Goal: Transaction & Acquisition: Purchase product/service

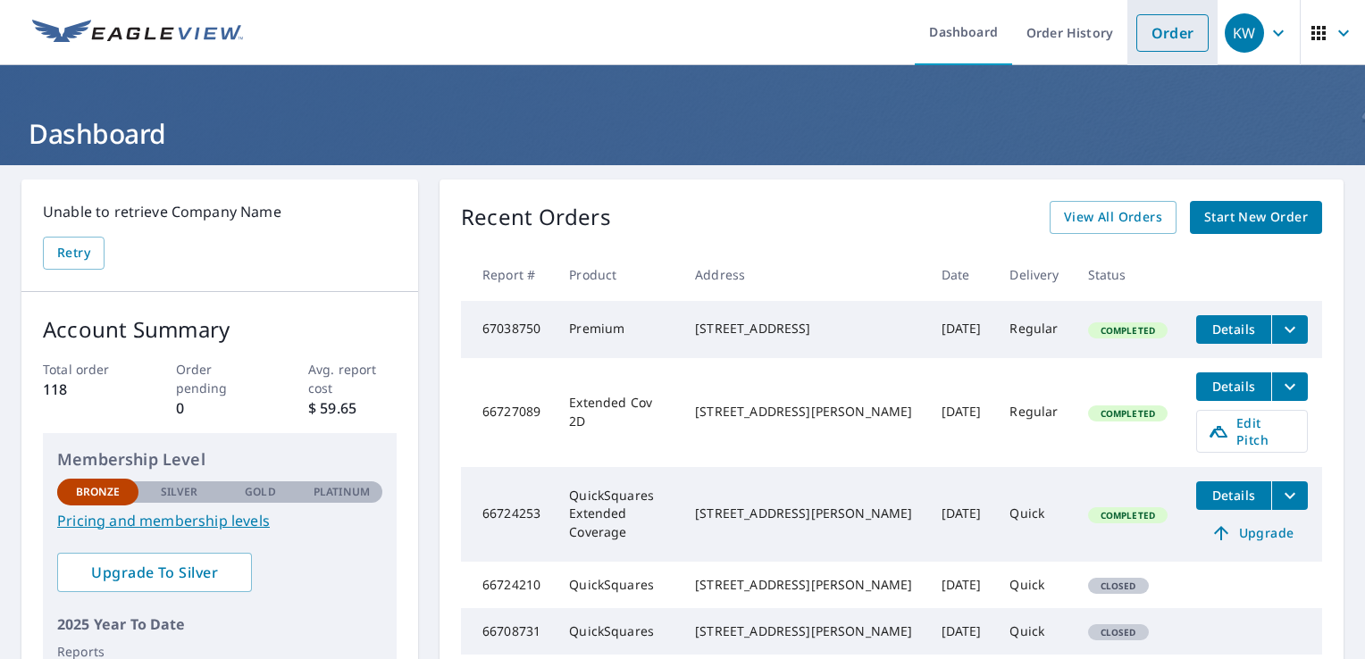
click at [1163, 38] on link "Order" at bounding box center [1172, 33] width 72 height 38
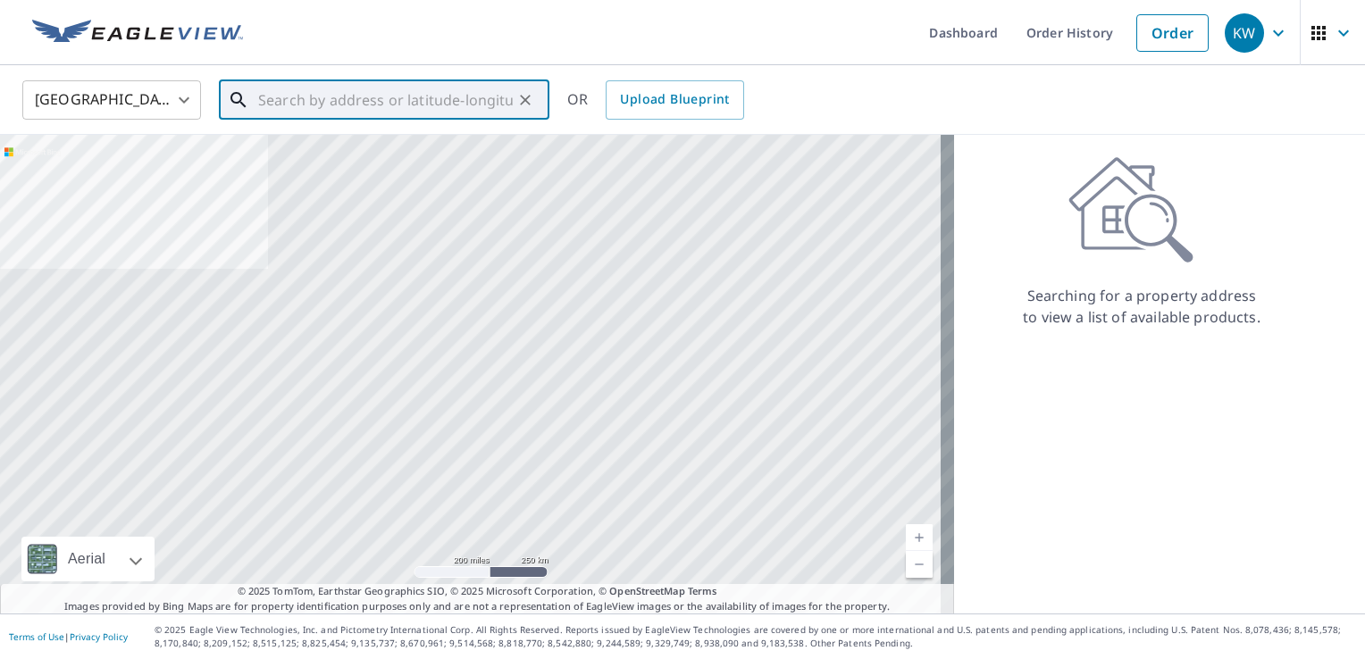
click at [278, 100] on input "text" at bounding box center [385, 100] width 255 height 50
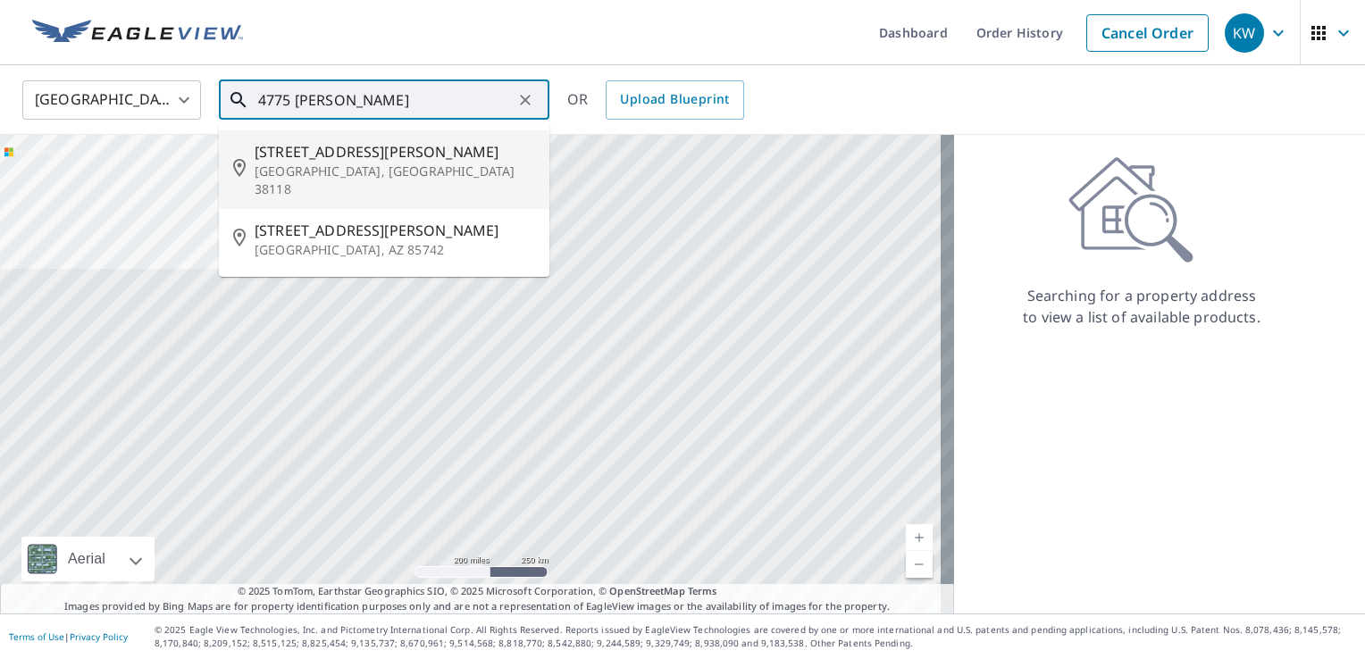
click at [285, 170] on p "[GEOGRAPHIC_DATA], [GEOGRAPHIC_DATA] 38118" at bounding box center [395, 181] width 280 height 36
type input "[STREET_ADDRESS][PERSON_NAME]"
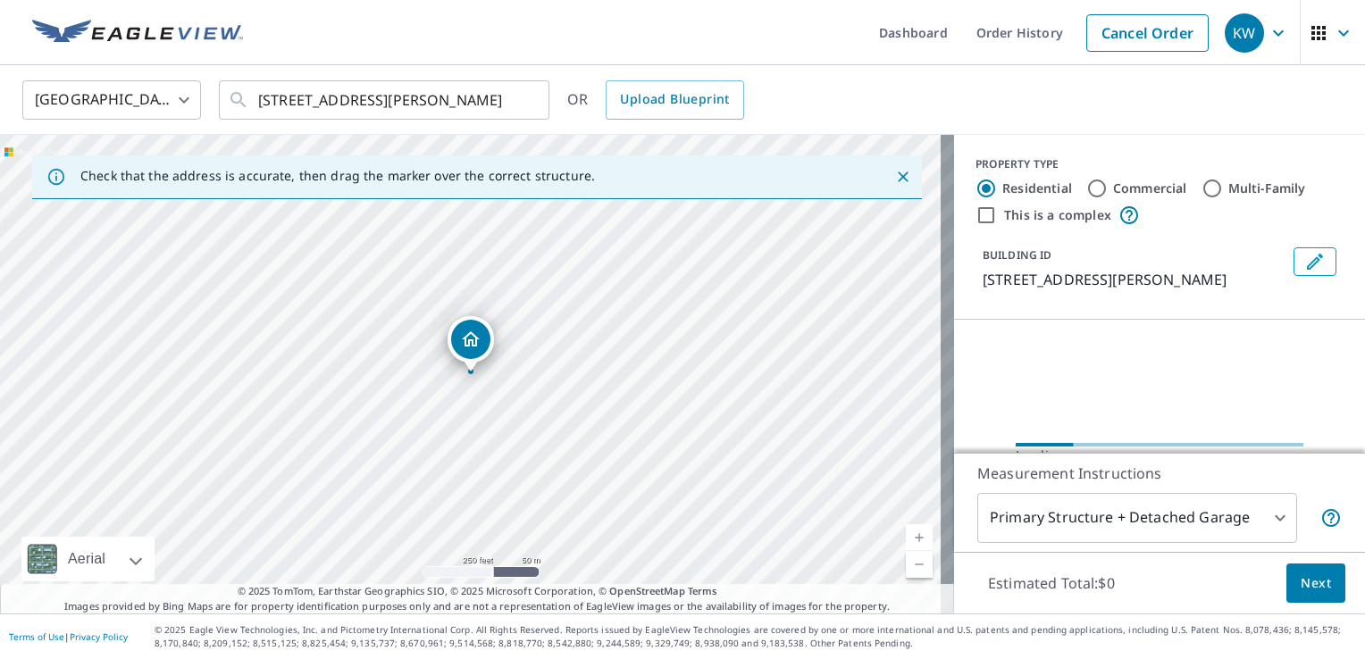
click at [906, 541] on link "Current Level 17, Zoom In" at bounding box center [919, 537] width 27 height 27
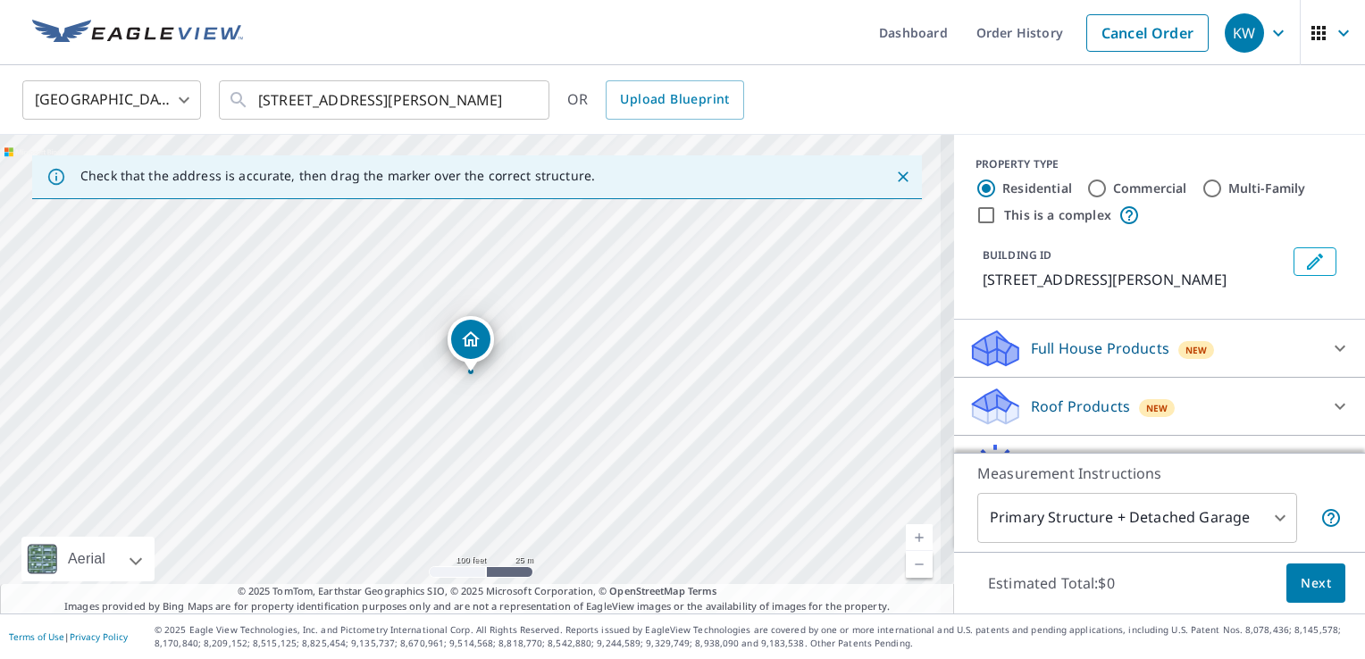
click at [906, 541] on link "Current Level 18, Zoom In" at bounding box center [919, 537] width 27 height 27
click at [906, 541] on link "Current Level 18.52837897235479, Zoom In Disabled" at bounding box center [919, 537] width 27 height 27
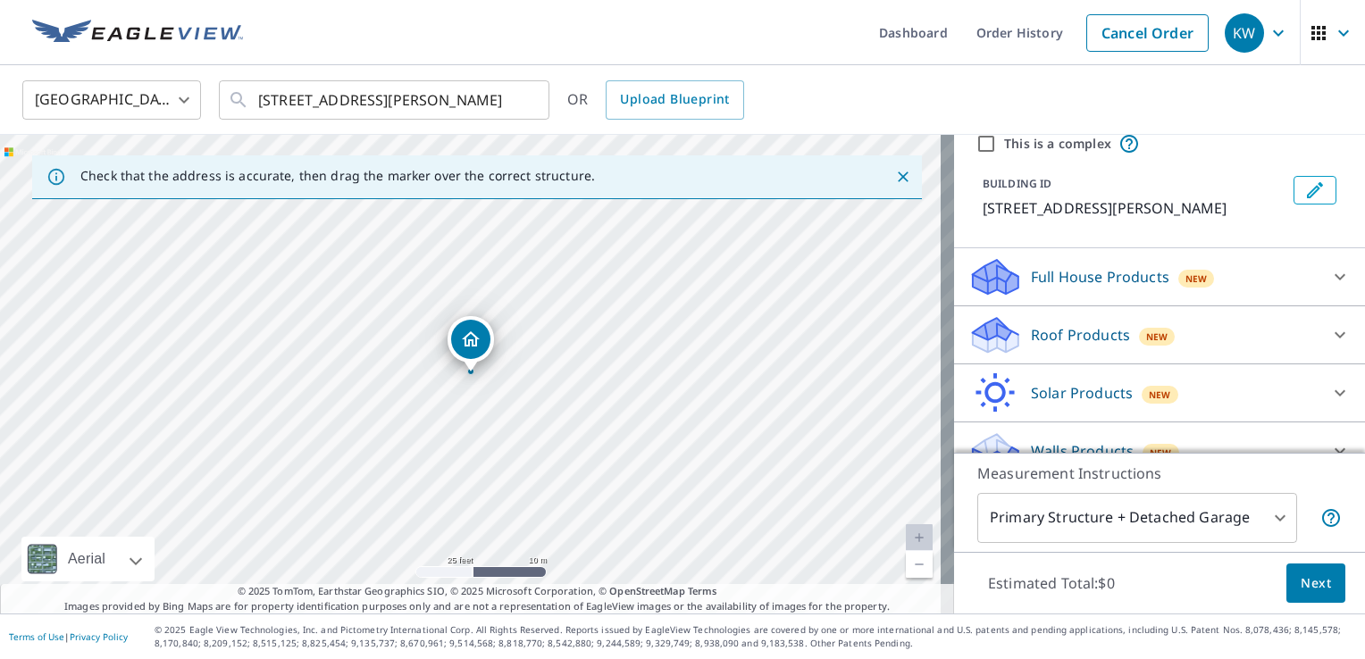
scroll to position [97, 0]
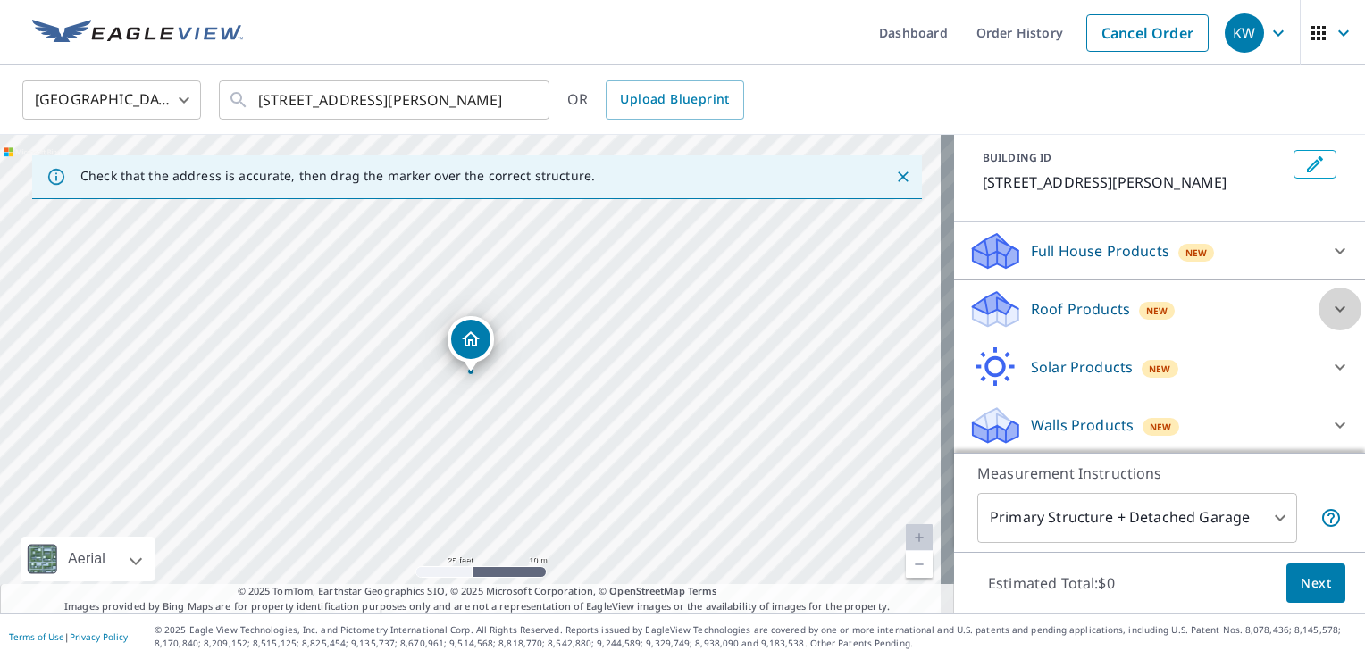
click at [1329, 312] on icon at bounding box center [1339, 308] width 21 height 21
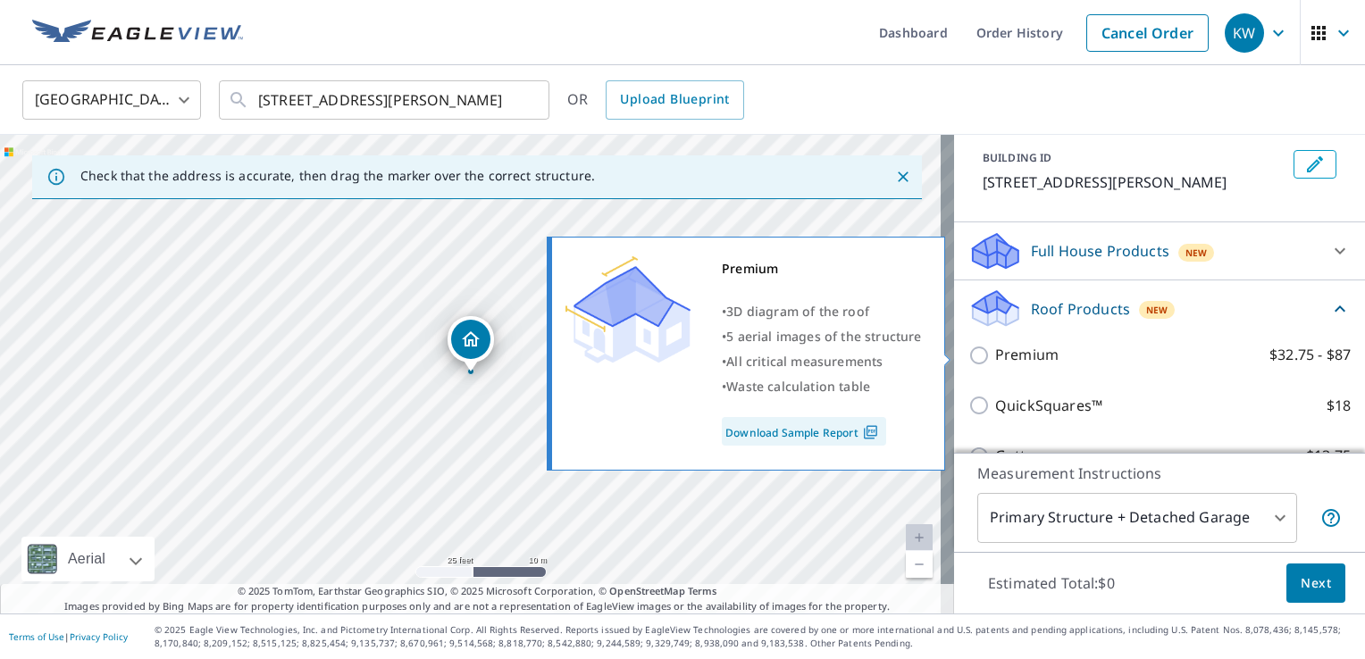
click at [968, 353] on input "Premium $32.75 - $87" at bounding box center [981, 355] width 27 height 21
checkbox input "true"
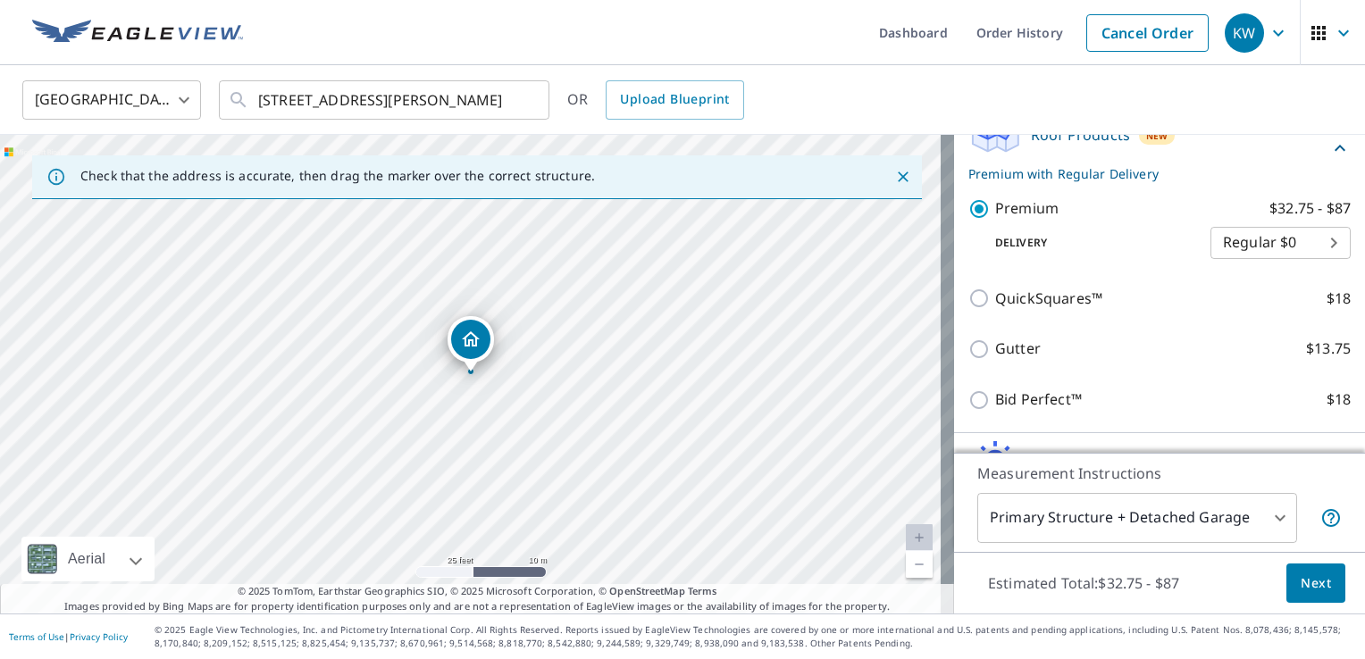
scroll to position [365, 0]
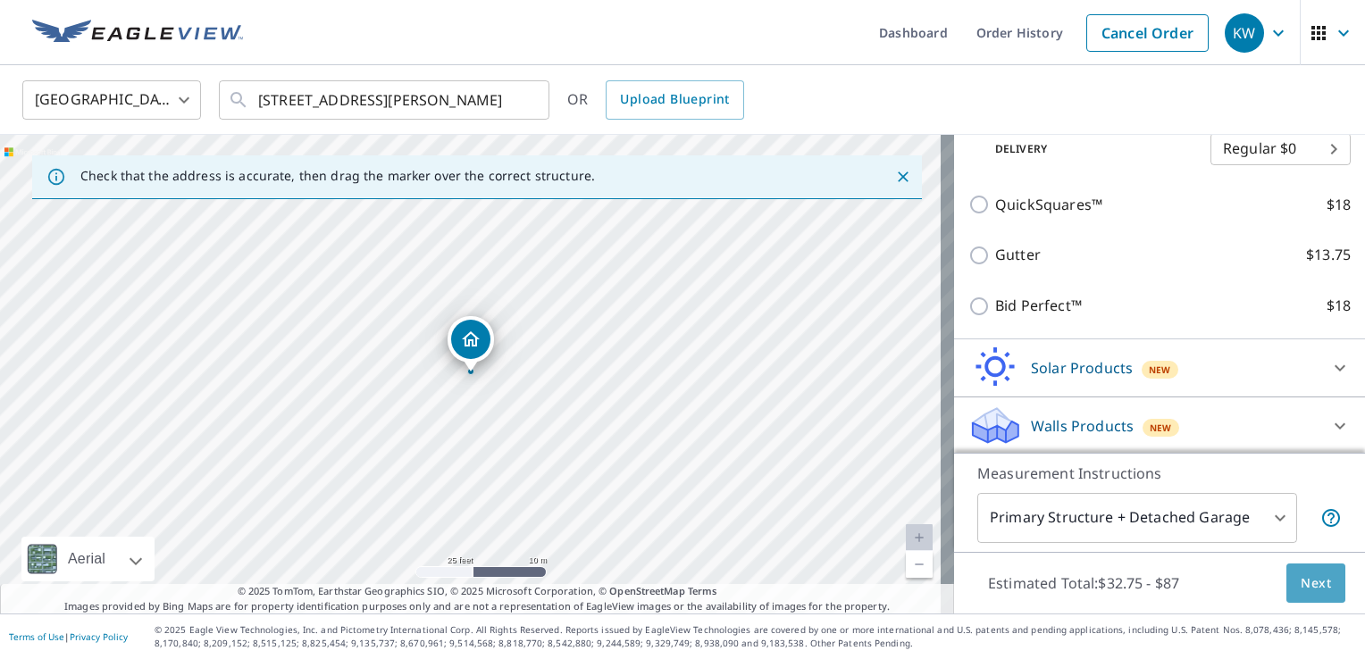
click at [1301, 588] on span "Next" at bounding box center [1315, 583] width 30 height 22
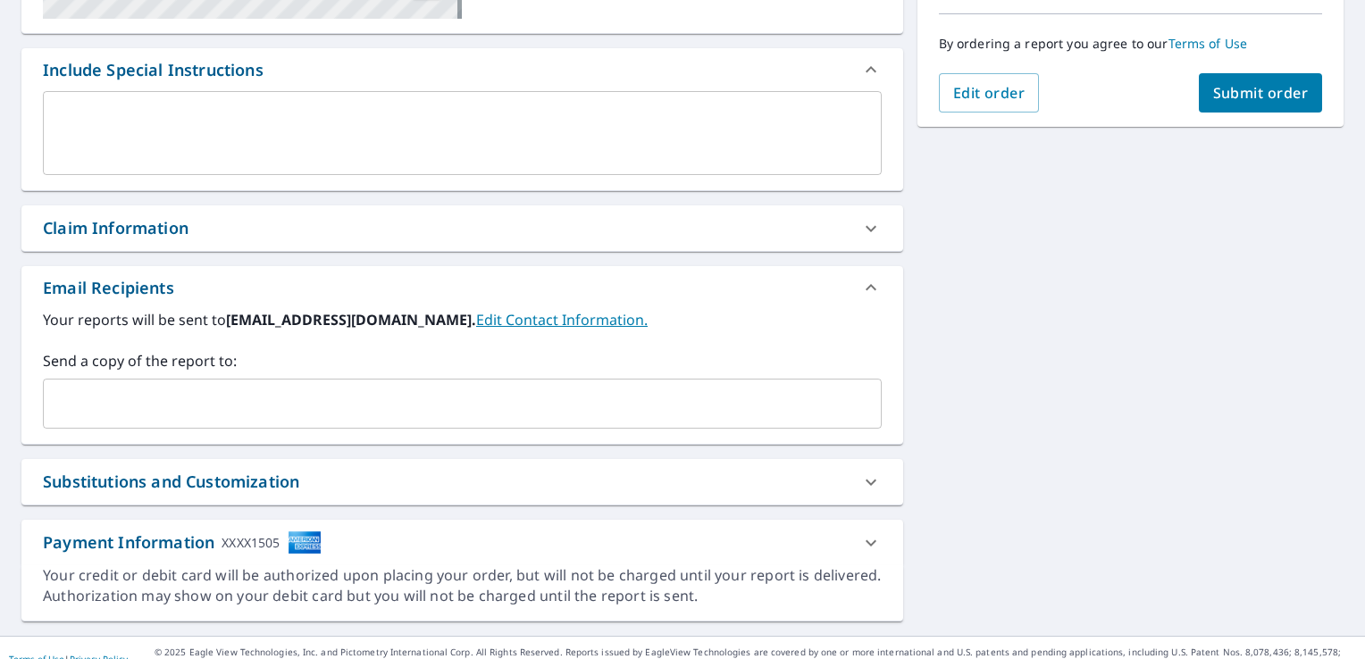
scroll to position [464, 0]
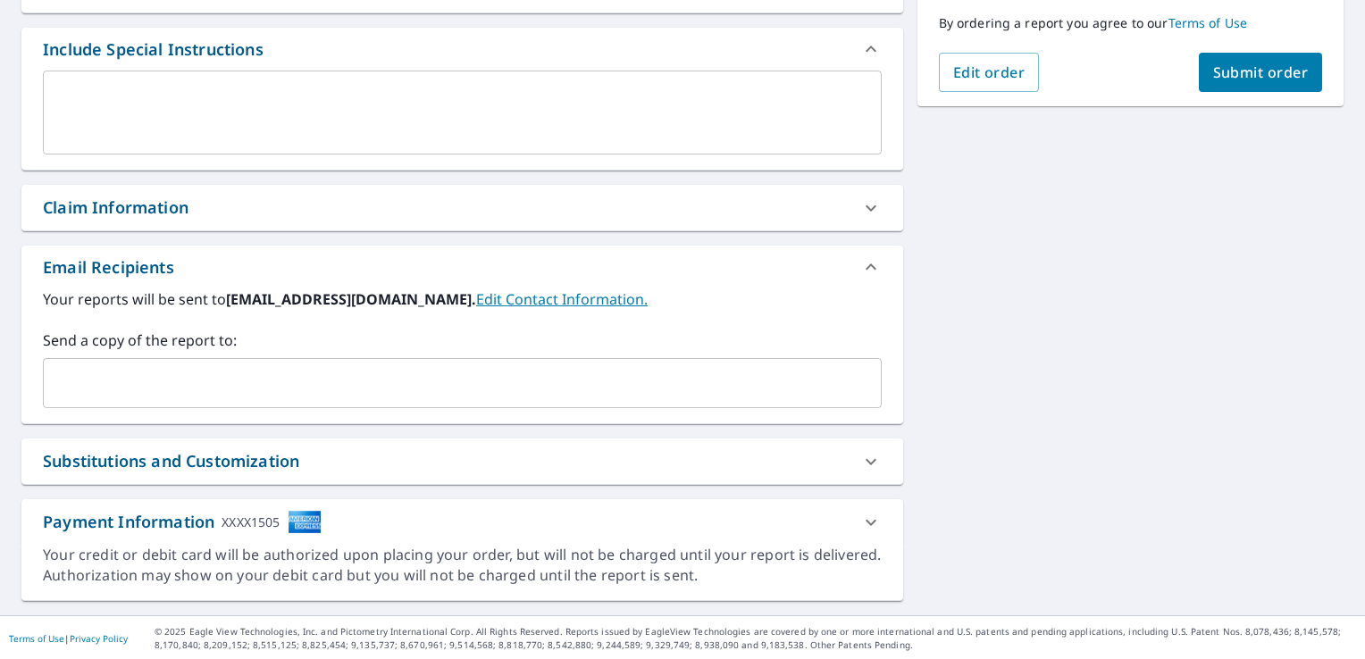
click at [861, 520] on icon at bounding box center [870, 522] width 21 height 21
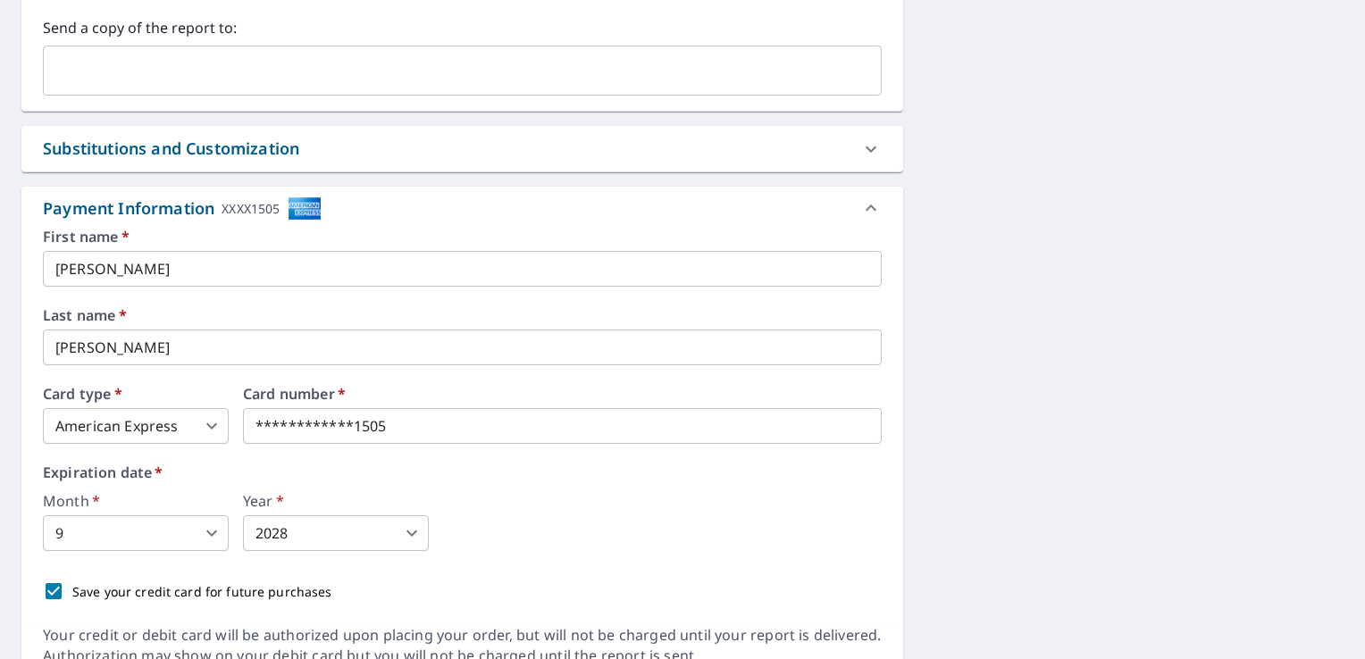
scroll to position [800, 0]
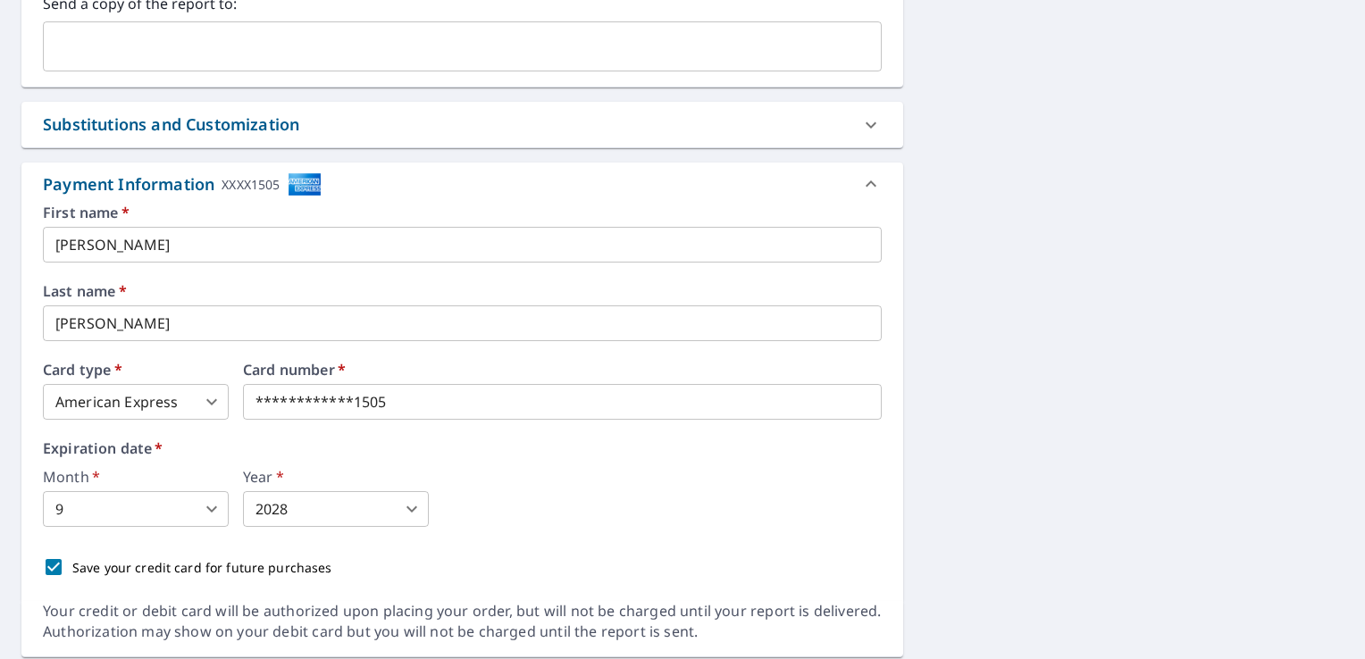
click at [212, 402] on body "KW KW Dashboard Order History Cancel Order KW Dashboard / Finalize Order Finali…" at bounding box center [682, 329] width 1365 height 659
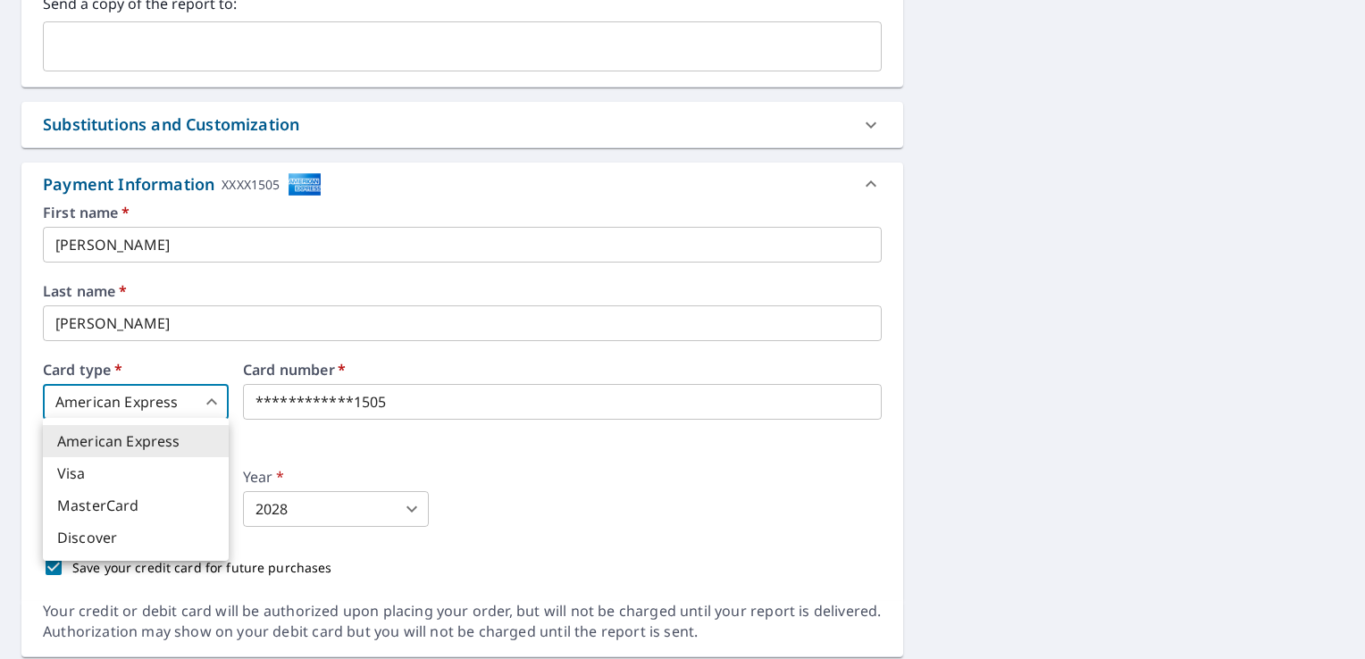
click at [186, 477] on li "Visa" at bounding box center [136, 473] width 186 height 32
type input "2"
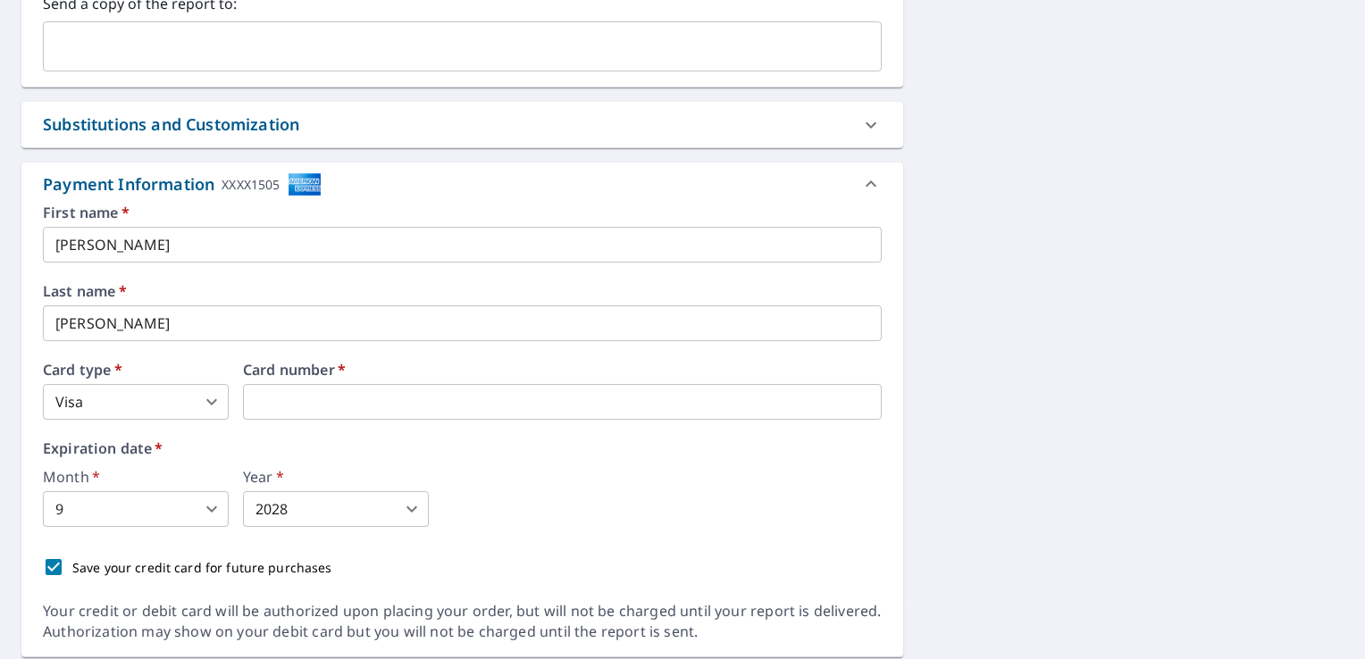
click at [214, 503] on body "KW KW Dashboard Order History Cancel Order KW Dashboard / Finalize Order Finali…" at bounding box center [682, 329] width 1365 height 659
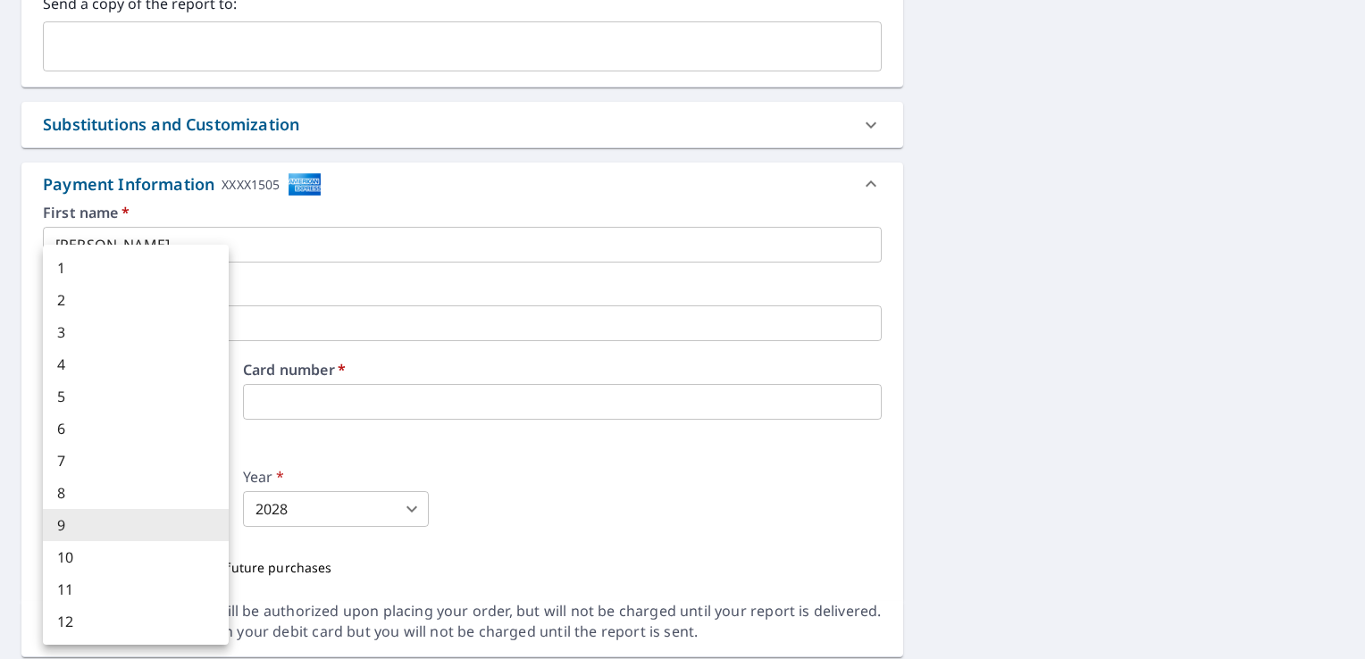
click at [188, 435] on li "6" at bounding box center [136, 429] width 186 height 32
type input "6"
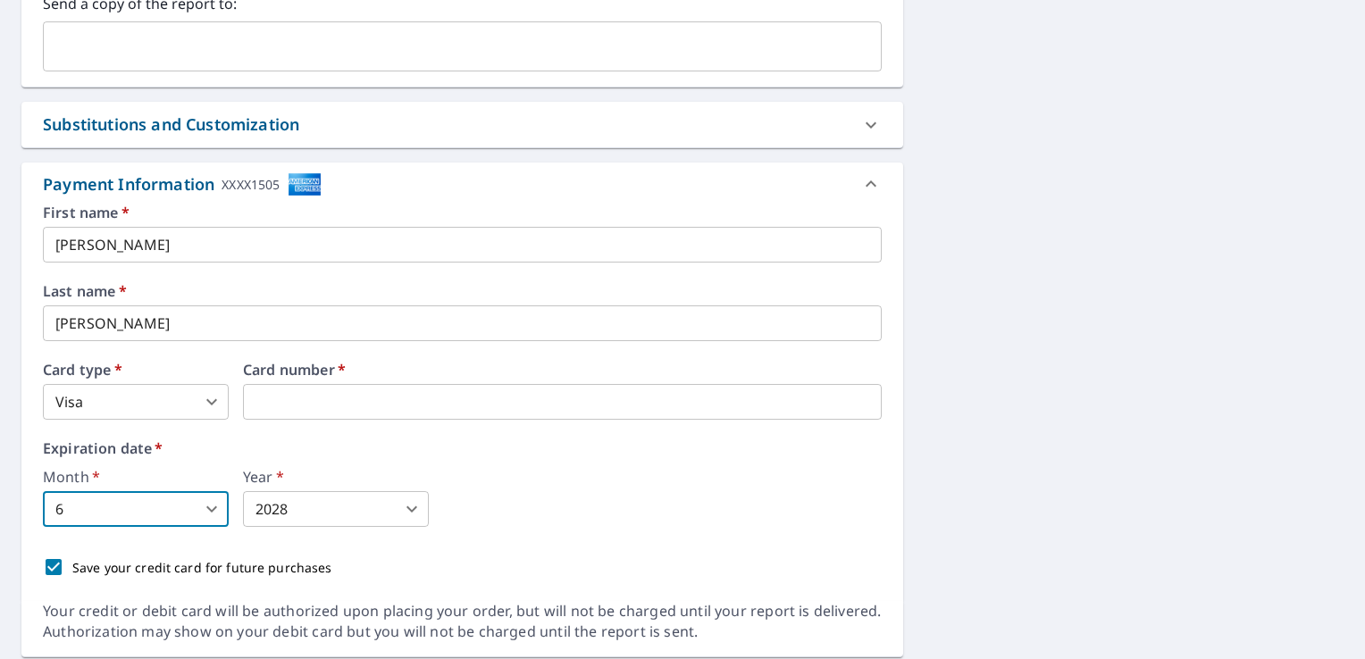
click at [411, 504] on body "KW KW Dashboard Order History Cancel Order KW Dashboard / Finalize Order Finali…" at bounding box center [682, 329] width 1365 height 659
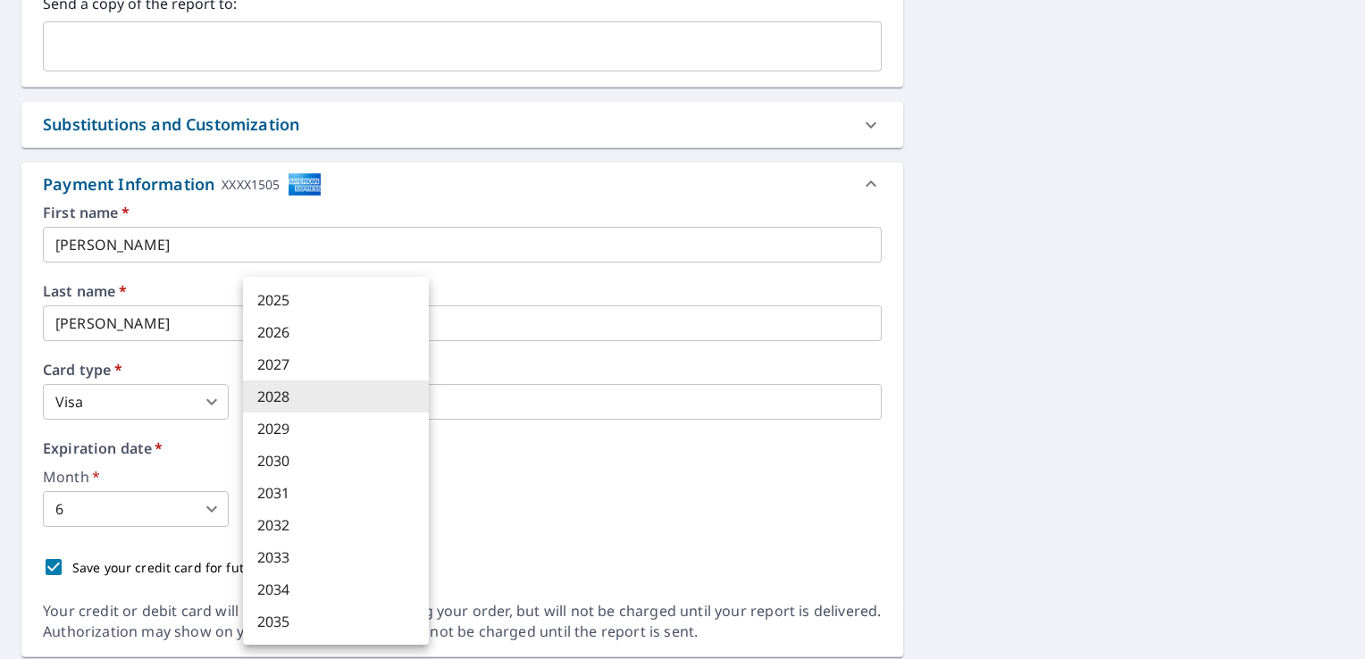
click at [346, 392] on li "2028" at bounding box center [336, 396] width 186 height 32
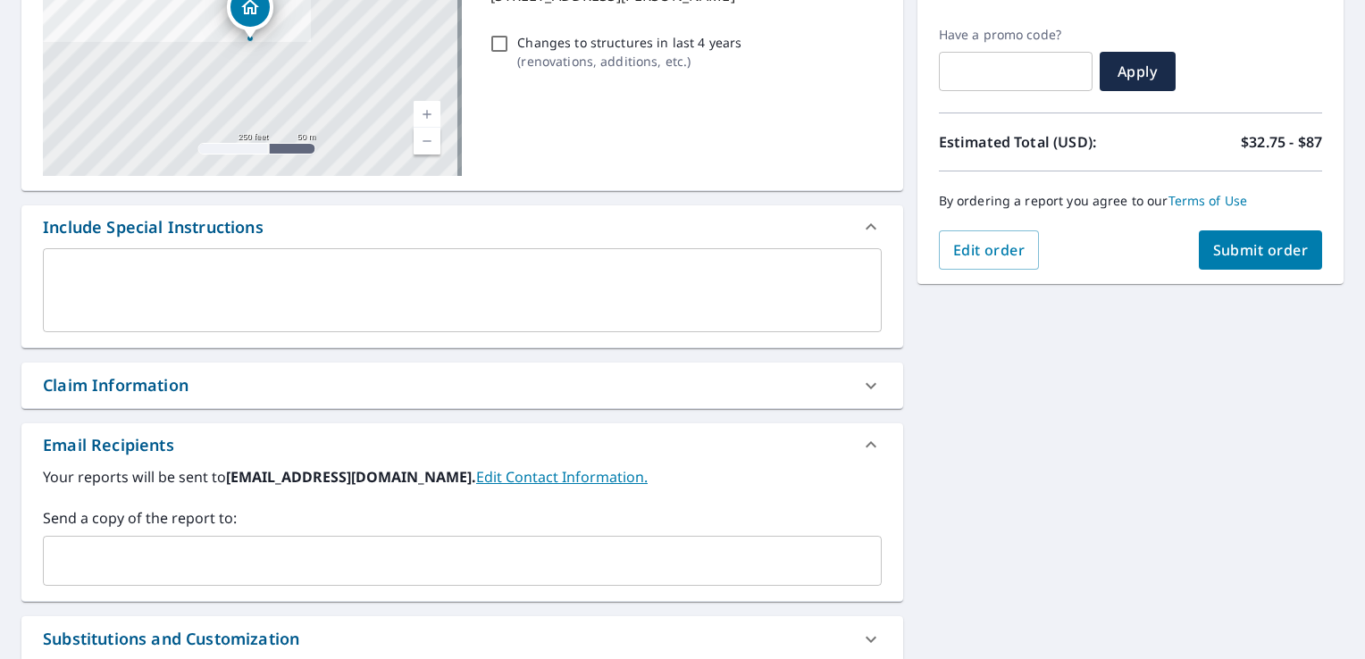
scroll to position [272, 0]
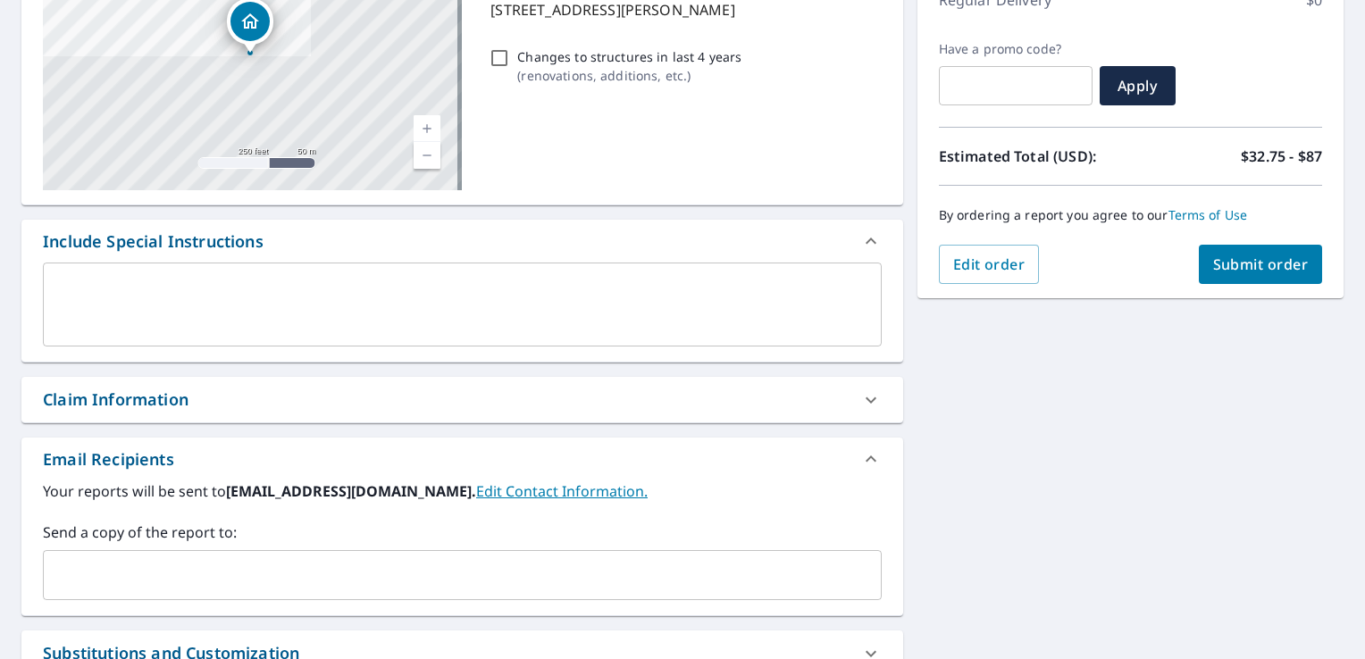
click at [1245, 271] on span "Submit order" at bounding box center [1261, 265] width 96 height 20
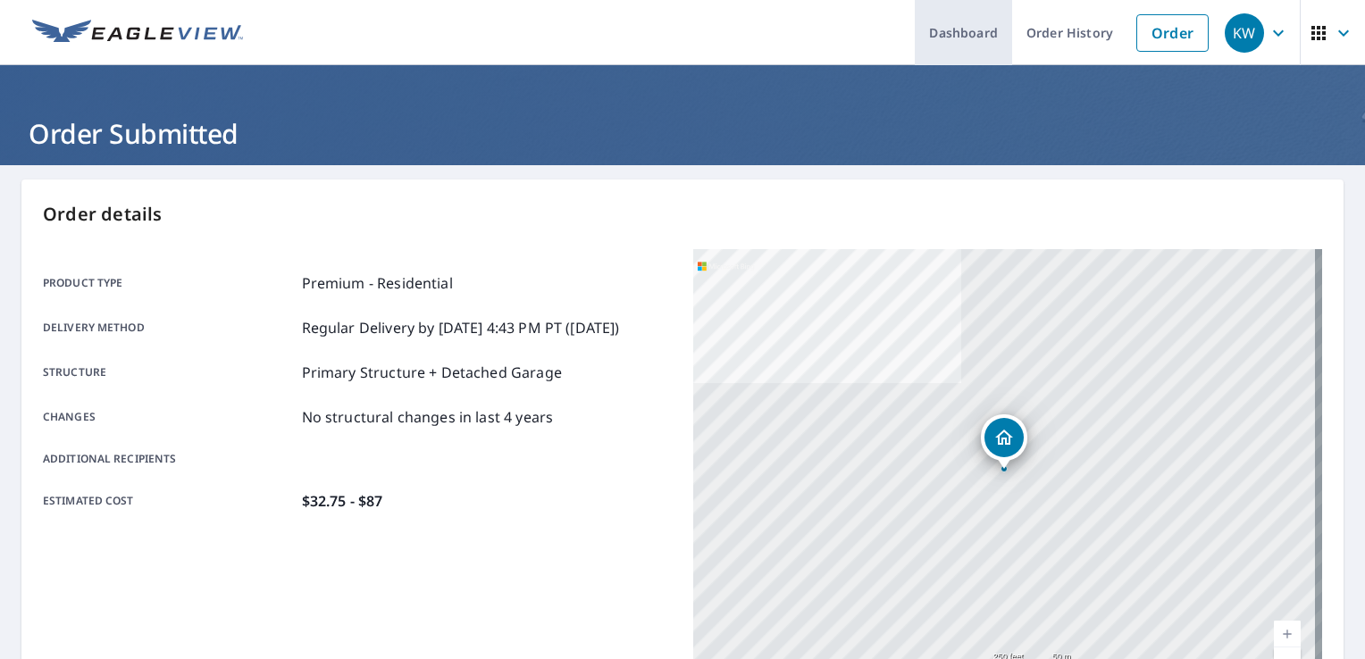
click at [971, 30] on link "Dashboard" at bounding box center [963, 32] width 97 height 65
